Goal: Task Accomplishment & Management: Use online tool/utility

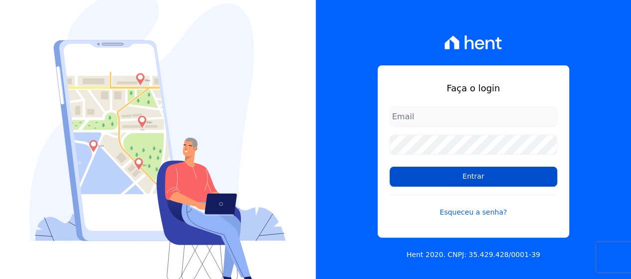
type input "[EMAIL_ADDRESS][DOMAIN_NAME]"
click at [415, 175] on input "Entrar" at bounding box center [473, 177] width 168 height 20
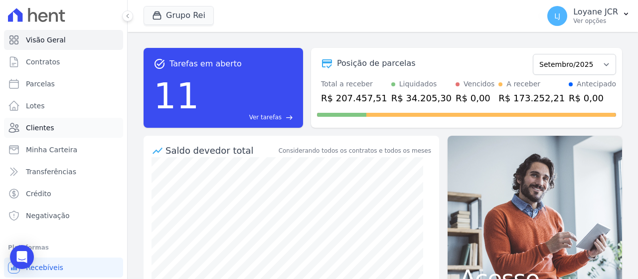
click at [27, 128] on span "Clientes" at bounding box center [40, 128] width 28 height 10
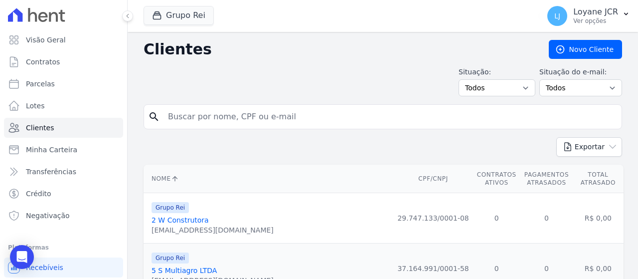
click at [252, 109] on input "search" at bounding box center [390, 117] width 456 height 20
click at [372, 117] on input "search" at bounding box center [390, 117] width 456 height 20
paste input "[PERSON_NAME]"
type input "[PERSON_NAME]"
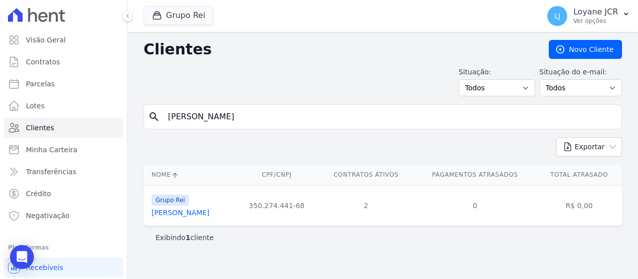
click at [209, 210] on link "[PERSON_NAME]" at bounding box center [181, 212] width 58 height 8
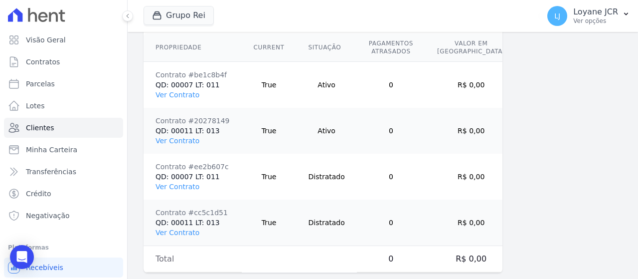
scroll to position [795, 0]
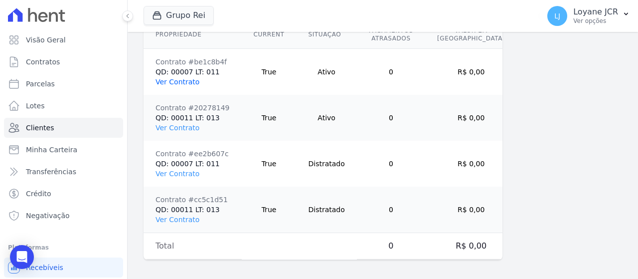
click at [175, 78] on link "Ver Contrato" at bounding box center [178, 82] width 44 height 8
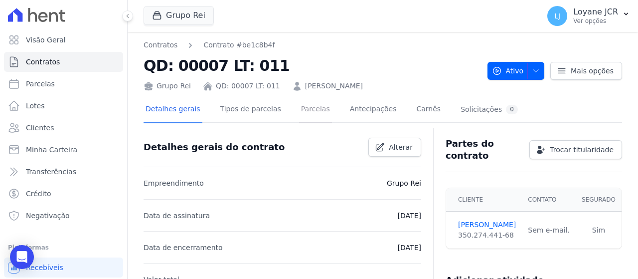
click at [309, 111] on link "Parcelas" at bounding box center [315, 110] width 33 height 26
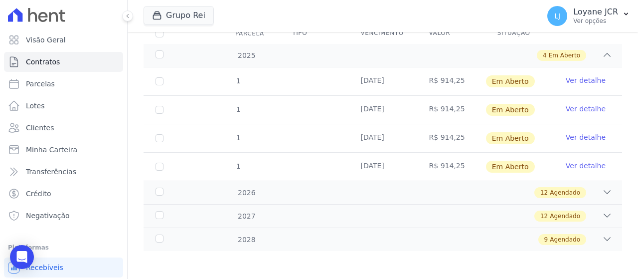
scroll to position [101, 0]
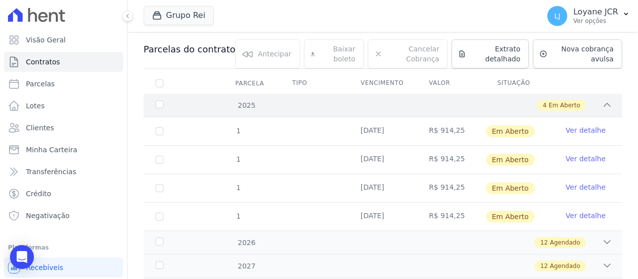
click at [568, 101] on span "Em Aberto" at bounding box center [564, 105] width 31 height 9
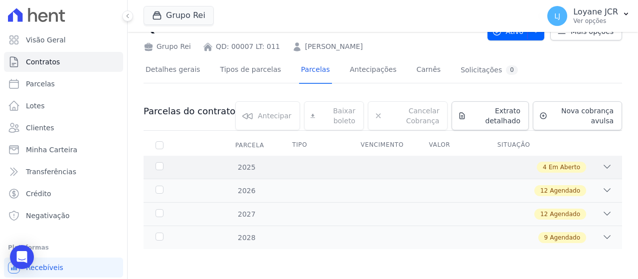
scroll to position [38, 0]
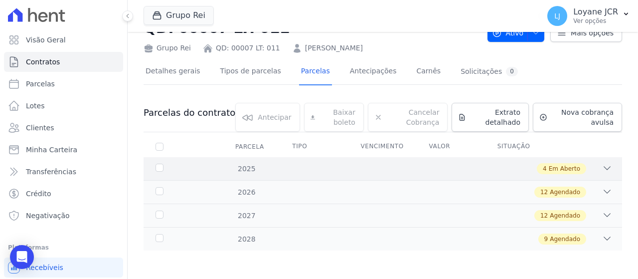
click at [399, 166] on div "4 Em Aberto" at bounding box center [406, 168] width 412 height 11
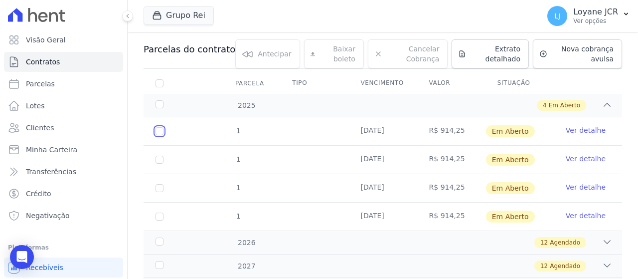
click at [162, 129] on input "checkbox" at bounding box center [160, 131] width 8 height 8
checkbox input "true"
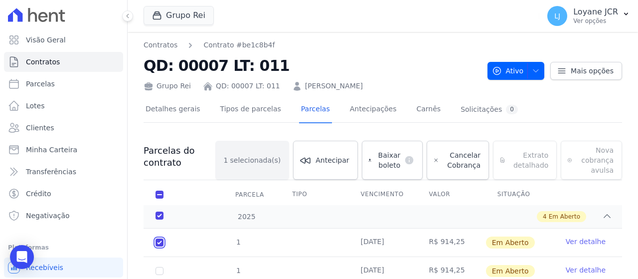
scroll to position [50, 0]
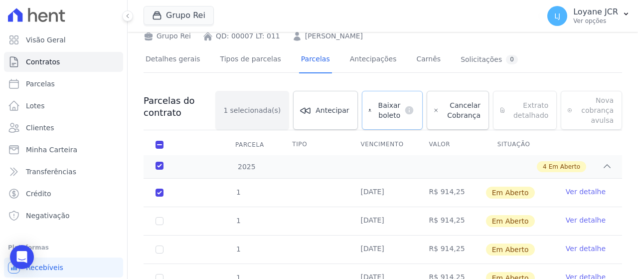
click at [389, 112] on span "Baixar boleto" at bounding box center [388, 110] width 25 height 20
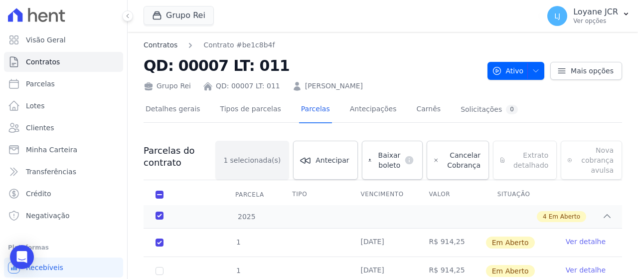
click at [159, 45] on link "Contratos" at bounding box center [161, 45] width 34 height 10
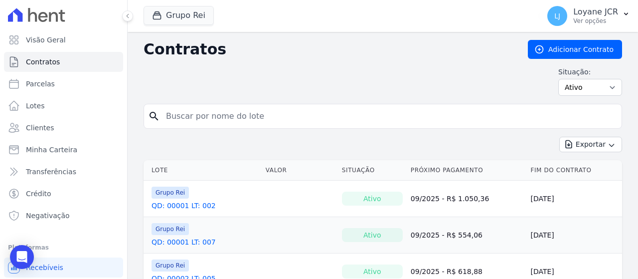
click at [315, 114] on input "search" at bounding box center [389, 116] width 458 height 20
paste input "[PERSON_NAME]"
type input "[PERSON_NAME]"
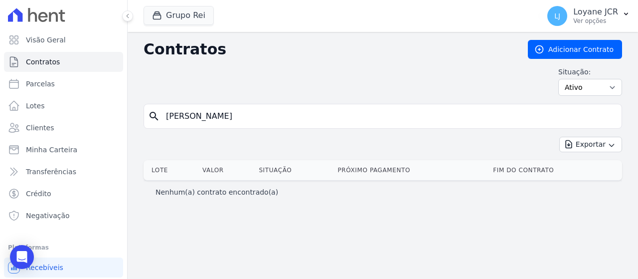
drag, startPoint x: 315, startPoint y: 120, endPoint x: 517, endPoint y: 115, distance: 201.5
click at [517, 115] on input "[PERSON_NAME]" at bounding box center [389, 116] width 458 height 20
click at [286, 114] on input "[PERSON_NAME]" at bounding box center [389, 116] width 458 height 20
click at [96, 133] on link "Clientes" at bounding box center [63, 128] width 119 height 20
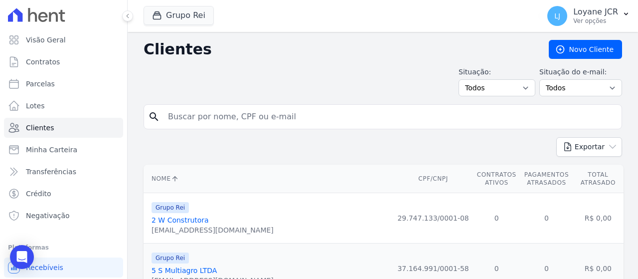
click at [207, 112] on input "search" at bounding box center [390, 117] width 456 height 20
paste input "[PERSON_NAME]"
type input "[PERSON_NAME]"
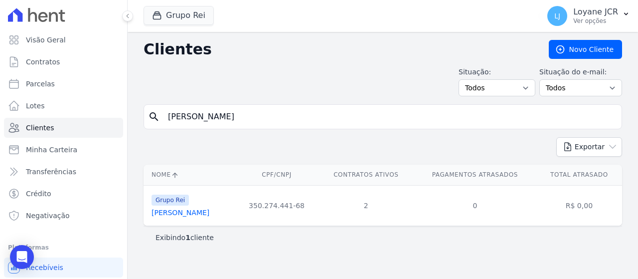
click at [197, 210] on link "[PERSON_NAME]" at bounding box center [181, 212] width 58 height 8
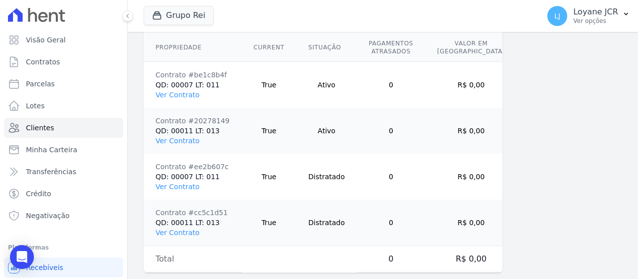
scroll to position [745, 0]
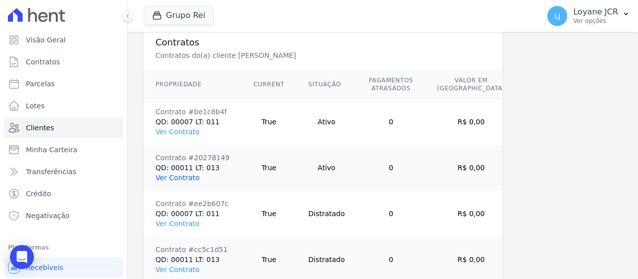
click at [171, 175] on link "Ver Contrato" at bounding box center [178, 178] width 44 height 8
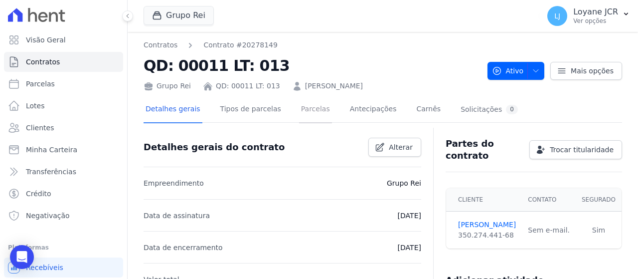
click at [301, 105] on link "Parcelas" at bounding box center [315, 110] width 33 height 26
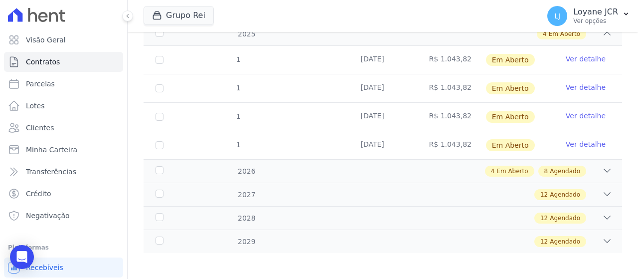
scroll to position [175, 0]
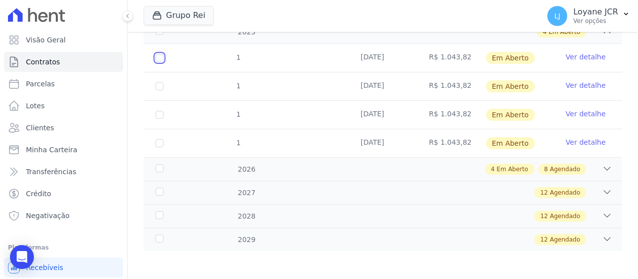
click at [159, 55] on input "checkbox" at bounding box center [160, 58] width 8 height 8
checkbox input "true"
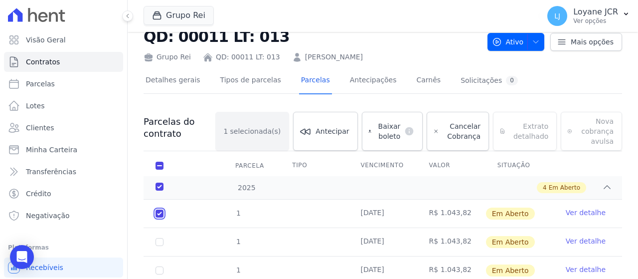
scroll to position [0, 0]
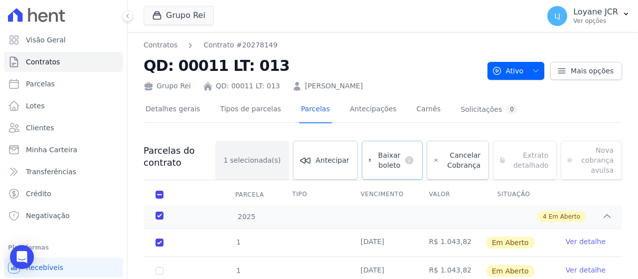
click at [386, 157] on span "Baixar boleto" at bounding box center [388, 160] width 25 height 20
